Goal: Task Accomplishment & Management: Complete application form

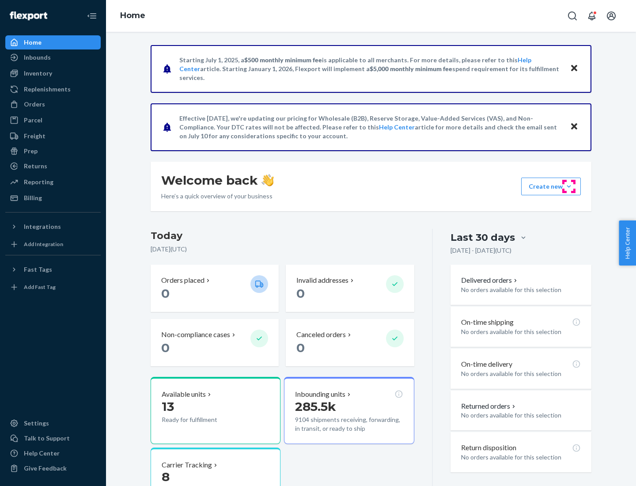
click at [569, 186] on button "Create new Create new inbound Create new order Create new product" at bounding box center [551, 187] width 60 height 18
click at [53, 57] on div "Inbounds" at bounding box center [53, 57] width 94 height 12
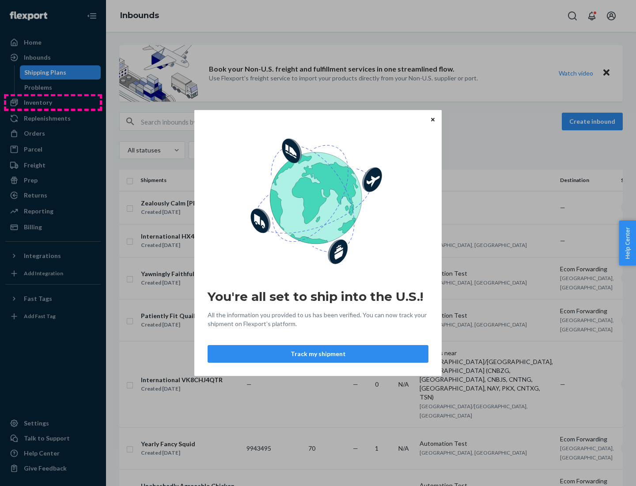
click at [53, 102] on div "You're all set to ship into the U.S.! All the information you provided to us ha…" at bounding box center [318, 243] width 636 height 486
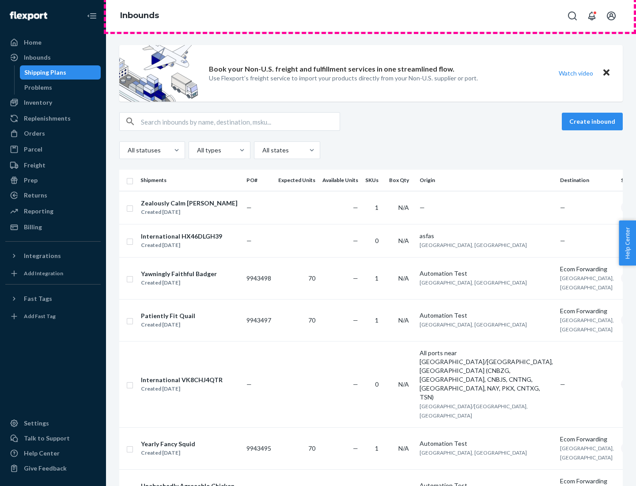
click at [371, 16] on div "Inbounds" at bounding box center [371, 16] width 530 height 32
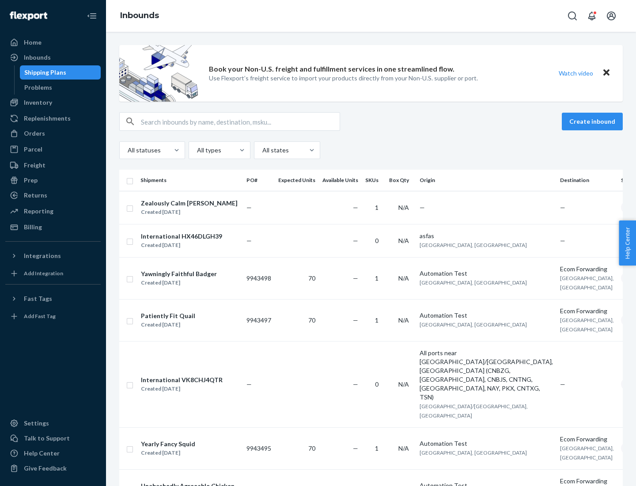
click at [371, 150] on div "All statuses All types All states" at bounding box center [371, 150] width 504 height 18
click at [44, 72] on div "Shipping Plans" at bounding box center [45, 72] width 42 height 9
click at [594, 121] on button "Create inbound" at bounding box center [592, 122] width 61 height 18
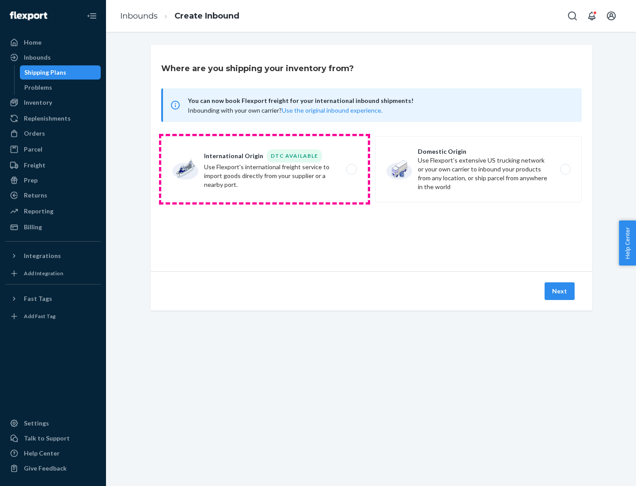
click at [265, 169] on label "International Origin DTC Available Use Flexport's international freight service…" at bounding box center [264, 169] width 207 height 66
click at [351, 169] on input "International Origin DTC Available Use Flexport's international freight service…" at bounding box center [354, 170] width 6 height 6
radio input "true"
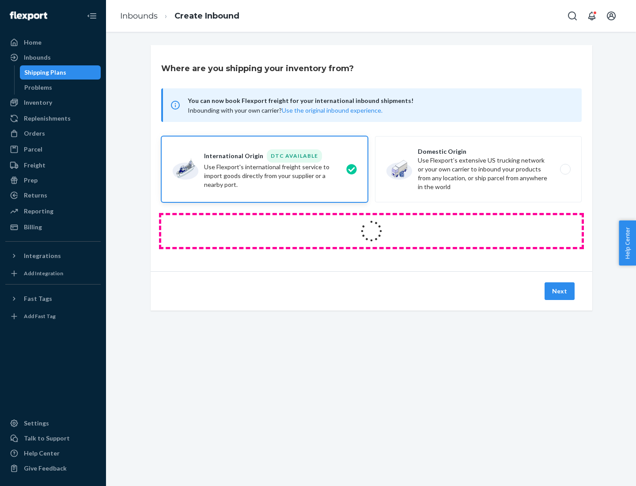
click at [372, 231] on icon at bounding box center [371, 231] width 25 height 25
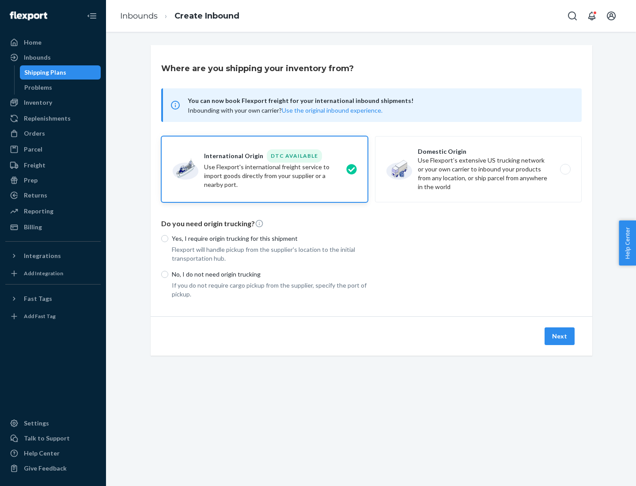
click at [270, 238] on p "Yes, I require origin trucking for this shipment" at bounding box center [270, 238] width 196 height 9
click at [168, 238] on input "Yes, I require origin trucking for this shipment" at bounding box center [164, 238] width 7 height 7
radio input "true"
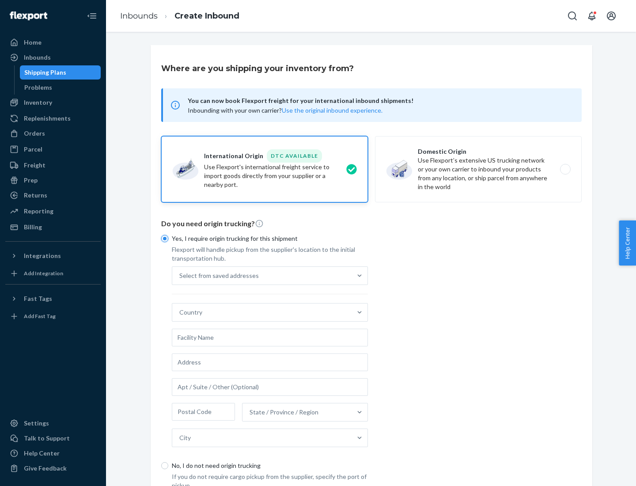
scroll to position [17, 0]
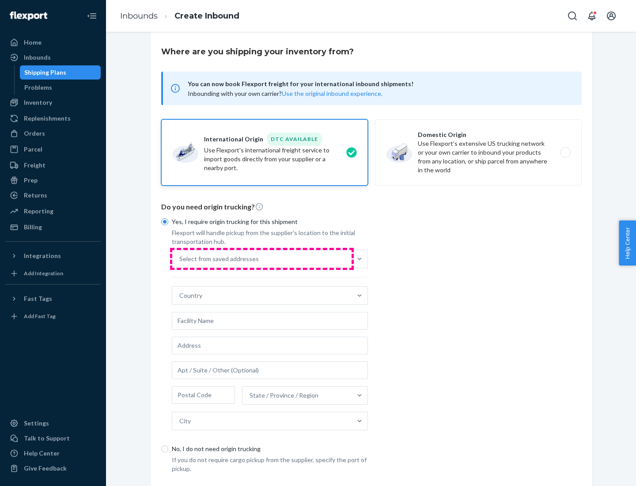
click at [262, 258] on div "Select from saved addresses" at bounding box center [261, 259] width 179 height 18
click at [180, 258] on input "Select from saved addresses" at bounding box center [179, 258] width 1 height 9
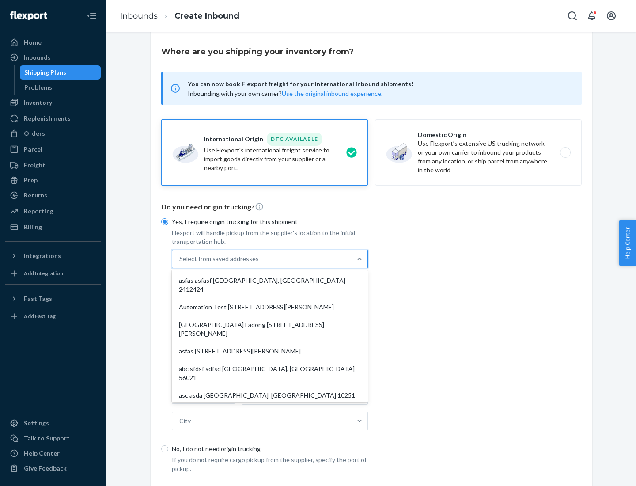
scroll to position [38, 0]
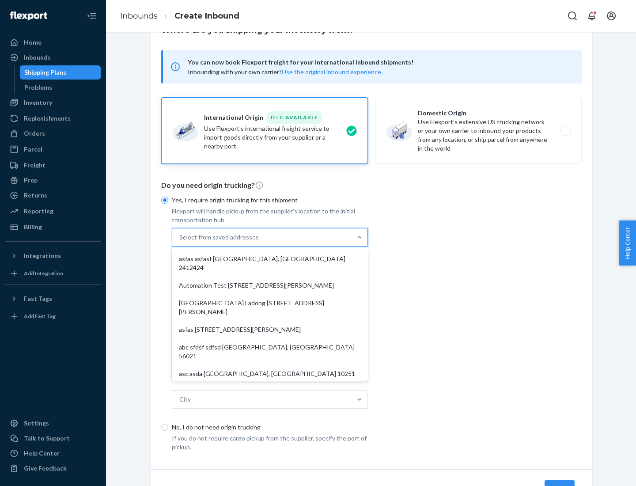
click at [270, 258] on div "asfas asfasf [GEOGRAPHIC_DATA], [GEOGRAPHIC_DATA] 2412424" at bounding box center [270, 263] width 193 height 27
click at [180, 242] on input "option asfas asfasf [GEOGRAPHIC_DATA], [GEOGRAPHIC_DATA] 2412424 focused, 1 of …" at bounding box center [179, 237] width 1 height 9
type input "asfas"
type input "asfasf"
type input "2412424"
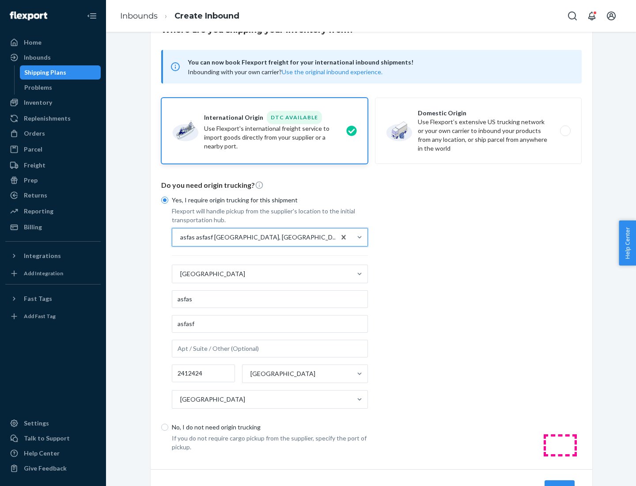
scroll to position [82, 0]
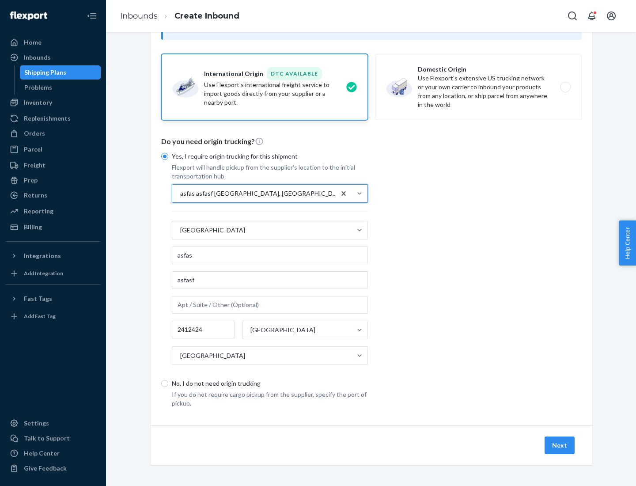
click at [560, 445] on button "Next" at bounding box center [560, 445] width 30 height 18
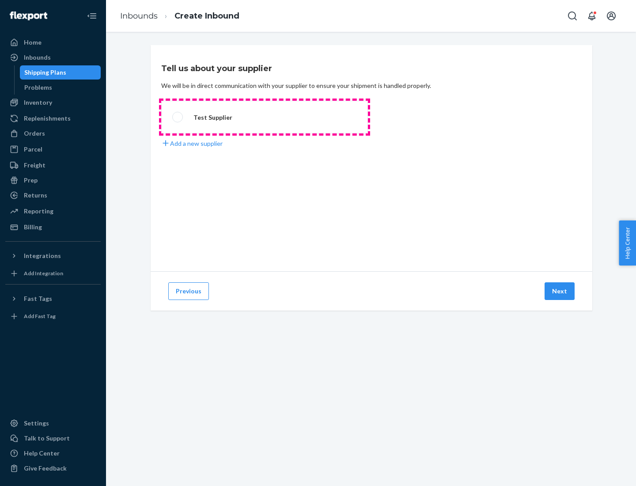
click at [265, 117] on label "Test Supplier" at bounding box center [264, 117] width 207 height 33
click at [178, 117] on input "Test Supplier" at bounding box center [175, 117] width 6 height 6
radio input "true"
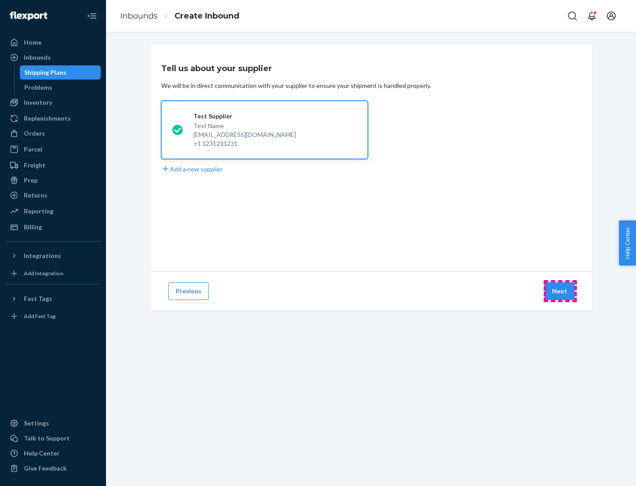
click at [560, 291] on button "Next" at bounding box center [560, 291] width 30 height 18
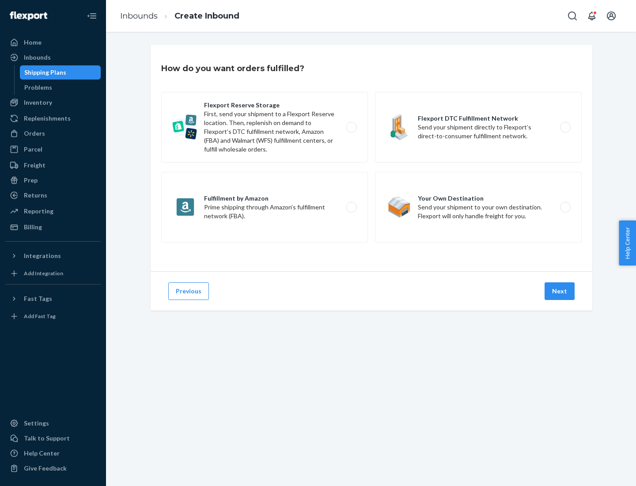
click at [265, 207] on label "Fulfillment by Amazon Prime shipping through Amazon’s fulfillment network (FBA)." at bounding box center [264, 207] width 207 height 71
click at [351, 207] on input "Fulfillment by Amazon Prime shipping through Amazon’s fulfillment network (FBA)." at bounding box center [354, 208] width 6 height 6
radio input "true"
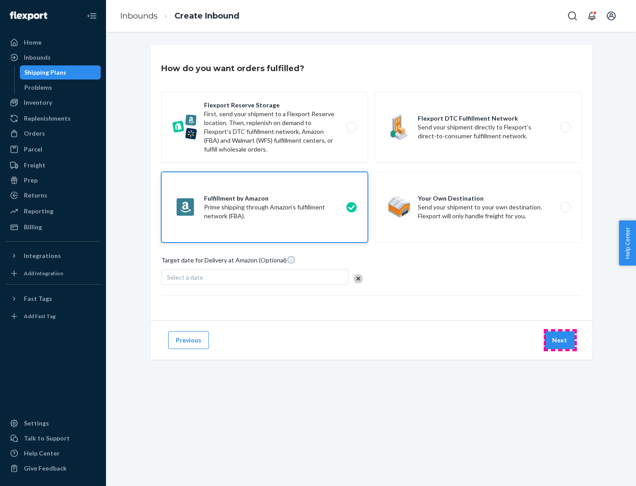
click at [560, 340] on button "Next" at bounding box center [560, 340] width 30 height 18
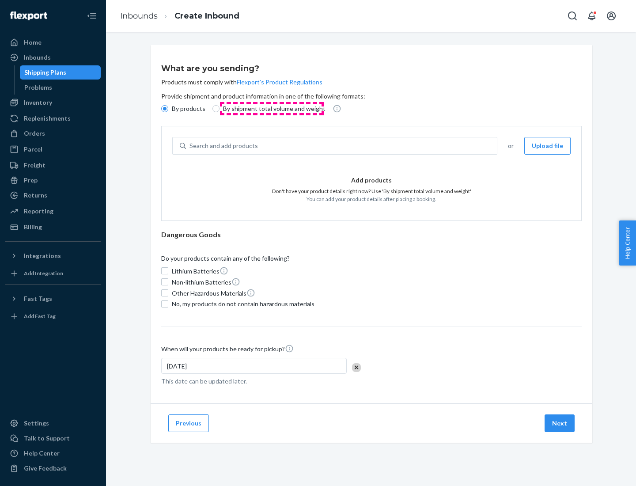
click at [272, 109] on p "By shipment total volume and weight" at bounding box center [274, 108] width 102 height 9
click at [220, 109] on input "By shipment total volume and weight" at bounding box center [215, 108] width 7 height 7
radio input "true"
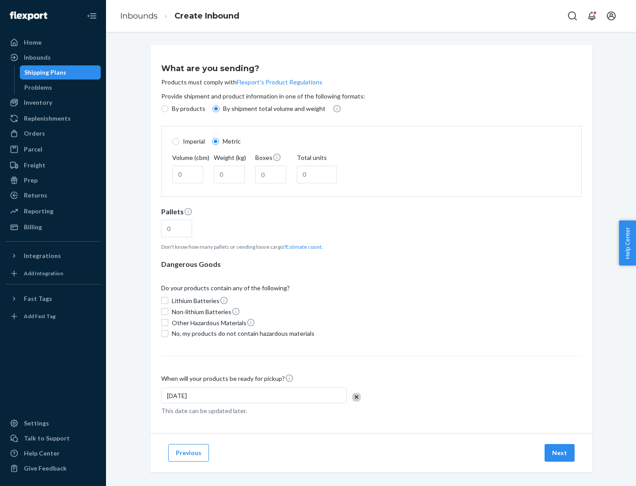
click at [188, 109] on p "By products" at bounding box center [189, 108] width 34 height 9
click at [168, 109] on input "By products" at bounding box center [164, 108] width 7 height 7
radio input "true"
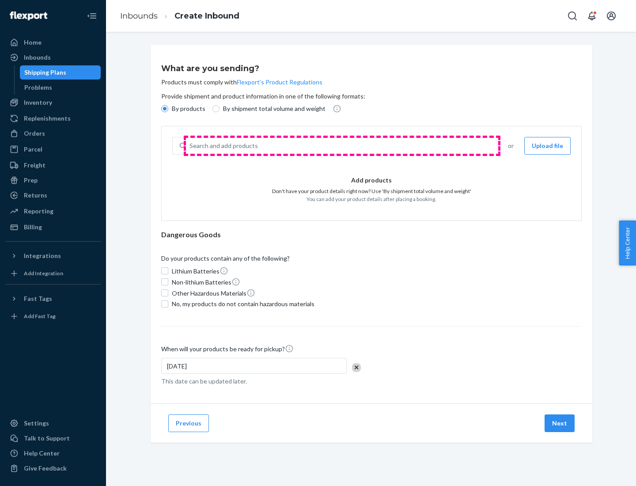
click at [342, 146] on div "Search and add products" at bounding box center [341, 146] width 311 height 16
click at [190, 146] on input "Search and add products" at bounding box center [190, 145] width 1 height 9
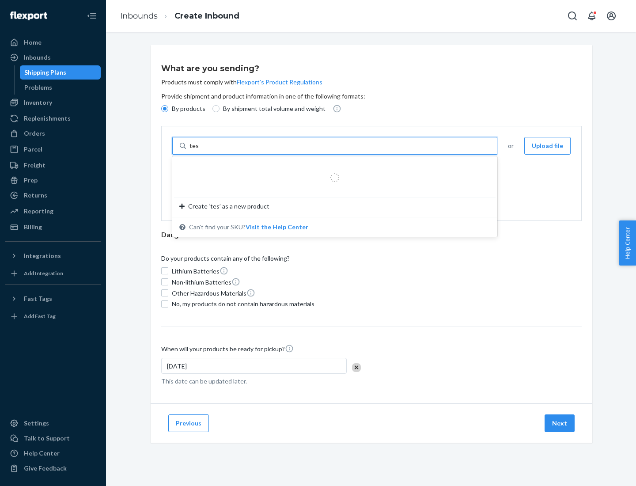
type input "test"
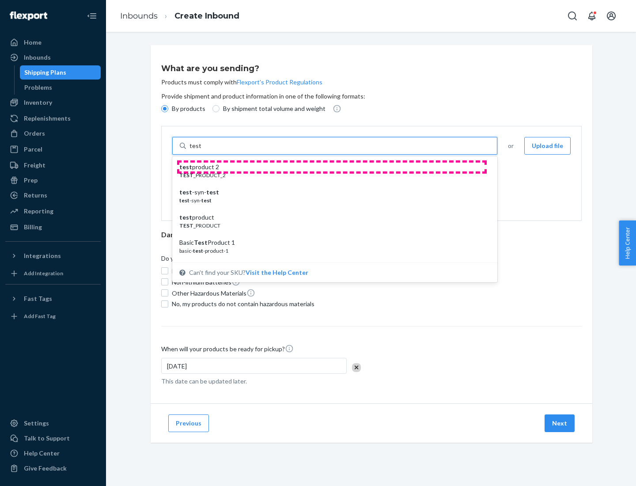
click at [332, 167] on div "test product 2" at bounding box center [331, 167] width 304 height 9
click at [201, 150] on input "test" at bounding box center [195, 145] width 11 height 9
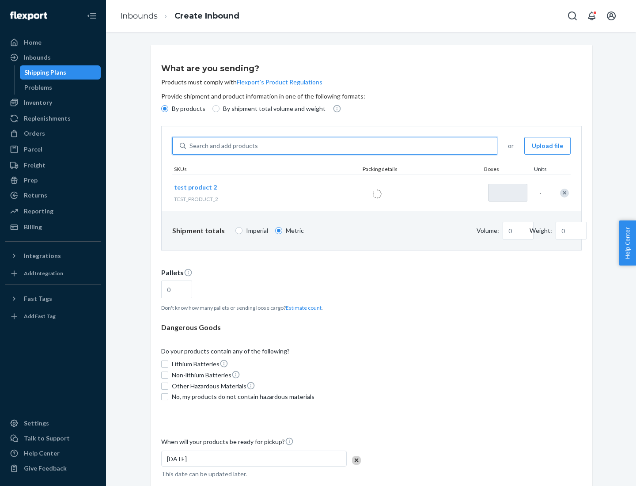
type input "0.02"
type input "22.23"
type input "1"
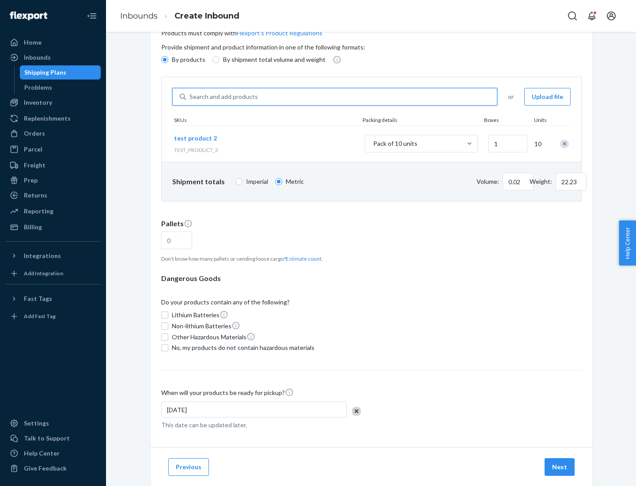
click at [302, 258] on button "Estimate count" at bounding box center [304, 259] width 36 height 8
type input "1"
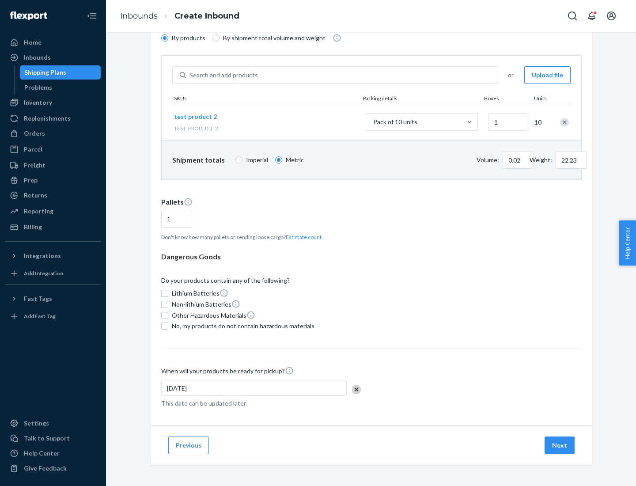
click at [242, 326] on span "No, my products do not contain hazardous materials" at bounding box center [243, 326] width 143 height 9
click at [168, 326] on input "No, my products do not contain hazardous materials" at bounding box center [164, 325] width 7 height 7
checkbox input "true"
click at [560, 445] on button "Next" at bounding box center [560, 445] width 30 height 18
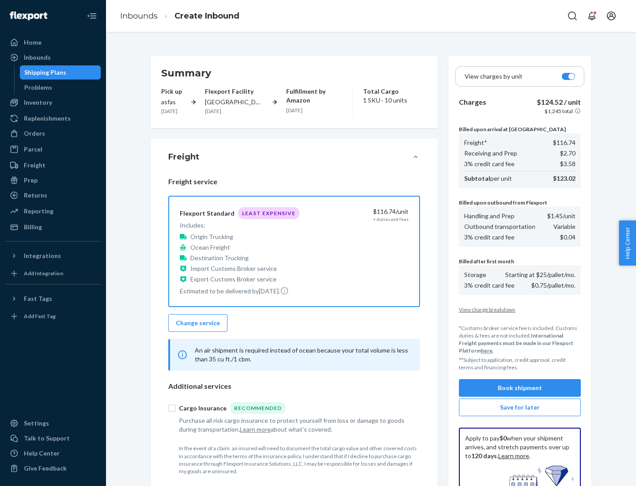
scroll to position [129, 0]
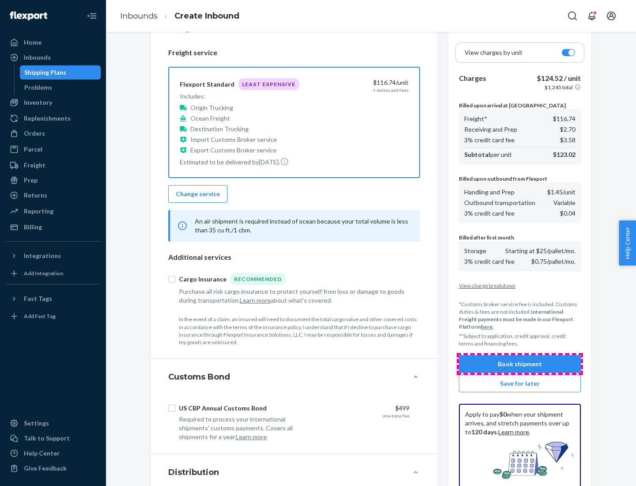
click at [520, 364] on button "Book shipment" at bounding box center [520, 364] width 122 height 18
